Goal: Task Accomplishment & Management: Manage account settings

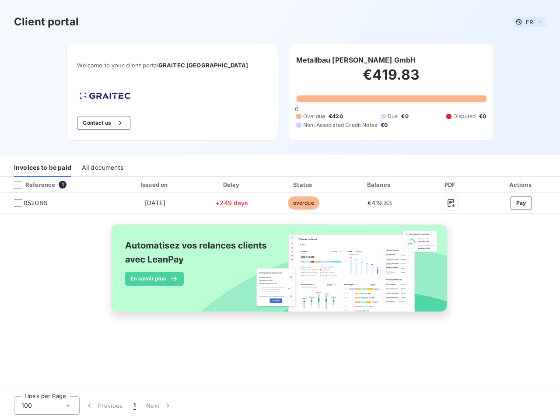
click at [529, 22] on span "FR" at bounding box center [529, 21] width 7 height 7
click at [118, 123] on button "Contact us" at bounding box center [103, 123] width 53 height 14
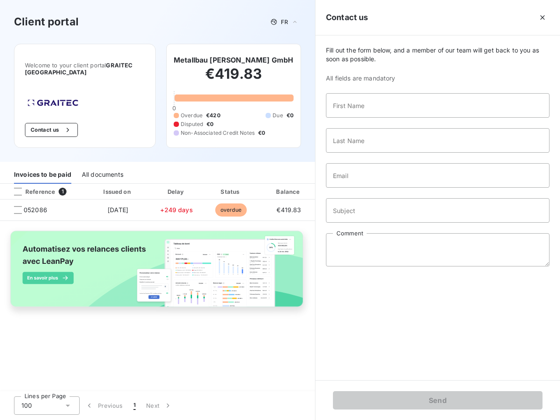
click at [42, 168] on div "Invoices to be paid" at bounding box center [42, 174] width 57 height 18
click at [102, 168] on div "All documents" at bounding box center [103, 174] width 42 height 18
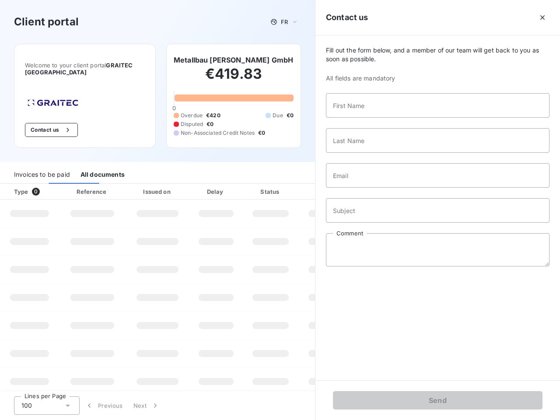
click at [56, 185] on th "Type 0" at bounding box center [29, 192] width 59 height 16
click at [18, 185] on th "Type 0" at bounding box center [29, 192] width 59 height 16
click at [154, 185] on th "Issued on" at bounding box center [158, 192] width 64 height 16
click at [232, 185] on th "Delay" at bounding box center [215, 192] width 53 height 16
click at [303, 185] on th "Amount" at bounding box center [327, 192] width 59 height 16
